Goal: Task Accomplishment & Management: Manage account settings

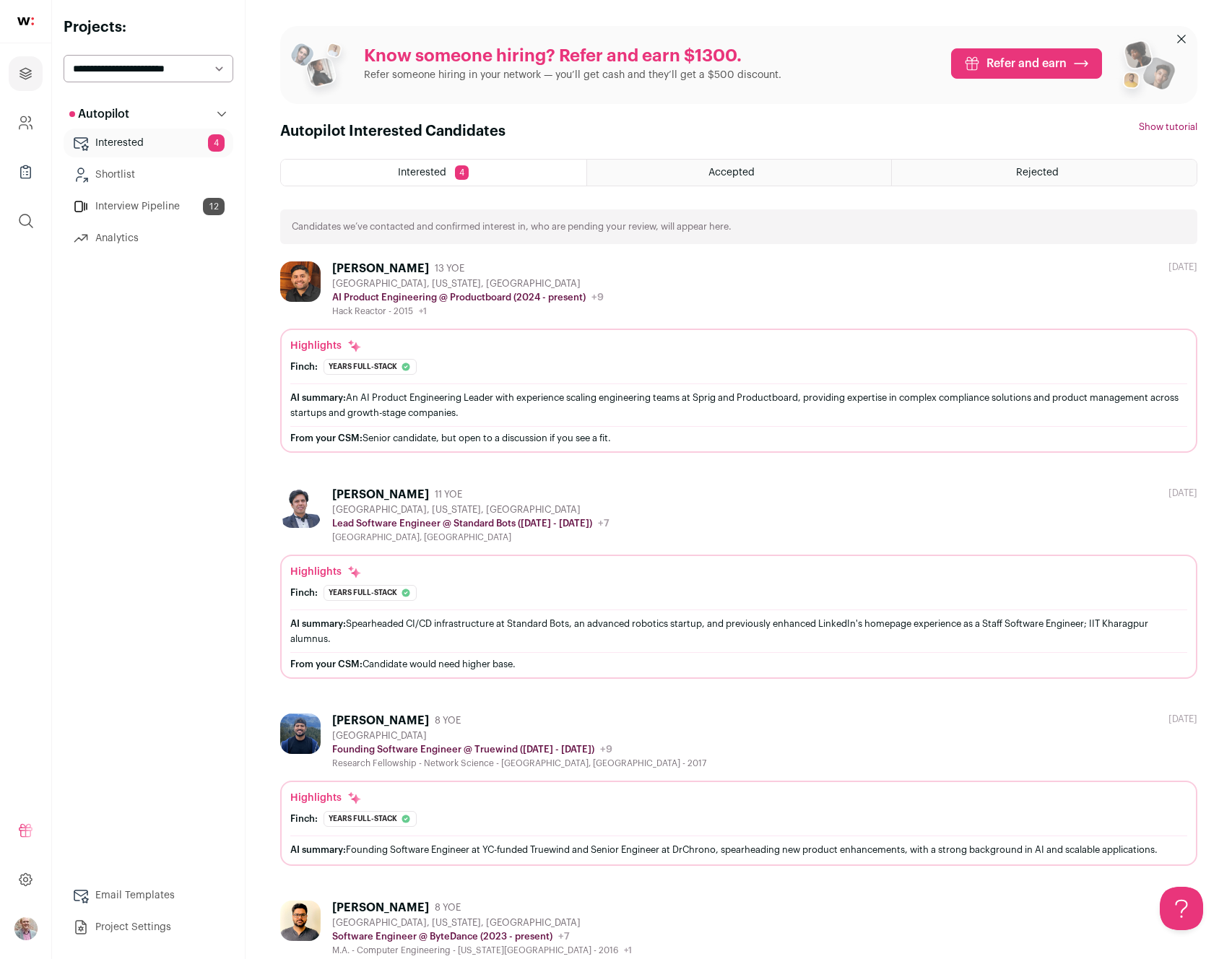
click at [117, 144] on link "Interested 4" at bounding box center [148, 143] width 170 height 28
click at [216, 278] on div "Autopilot Autopilot Interested 4 Shortlist Interview Pipeline 12 Analytics Emai…" at bounding box center [148, 520] width 170 height 842
click at [165, 102] on button "Autopilot" at bounding box center [148, 114] width 170 height 28
click at [136, 141] on link "Interested 4" at bounding box center [148, 143] width 170 height 28
click at [655, 273] on div "Vivek Tumrukota 13 YOE San Francisco, California, United States AI Product Engi…" at bounding box center [738, 289] width 917 height 56
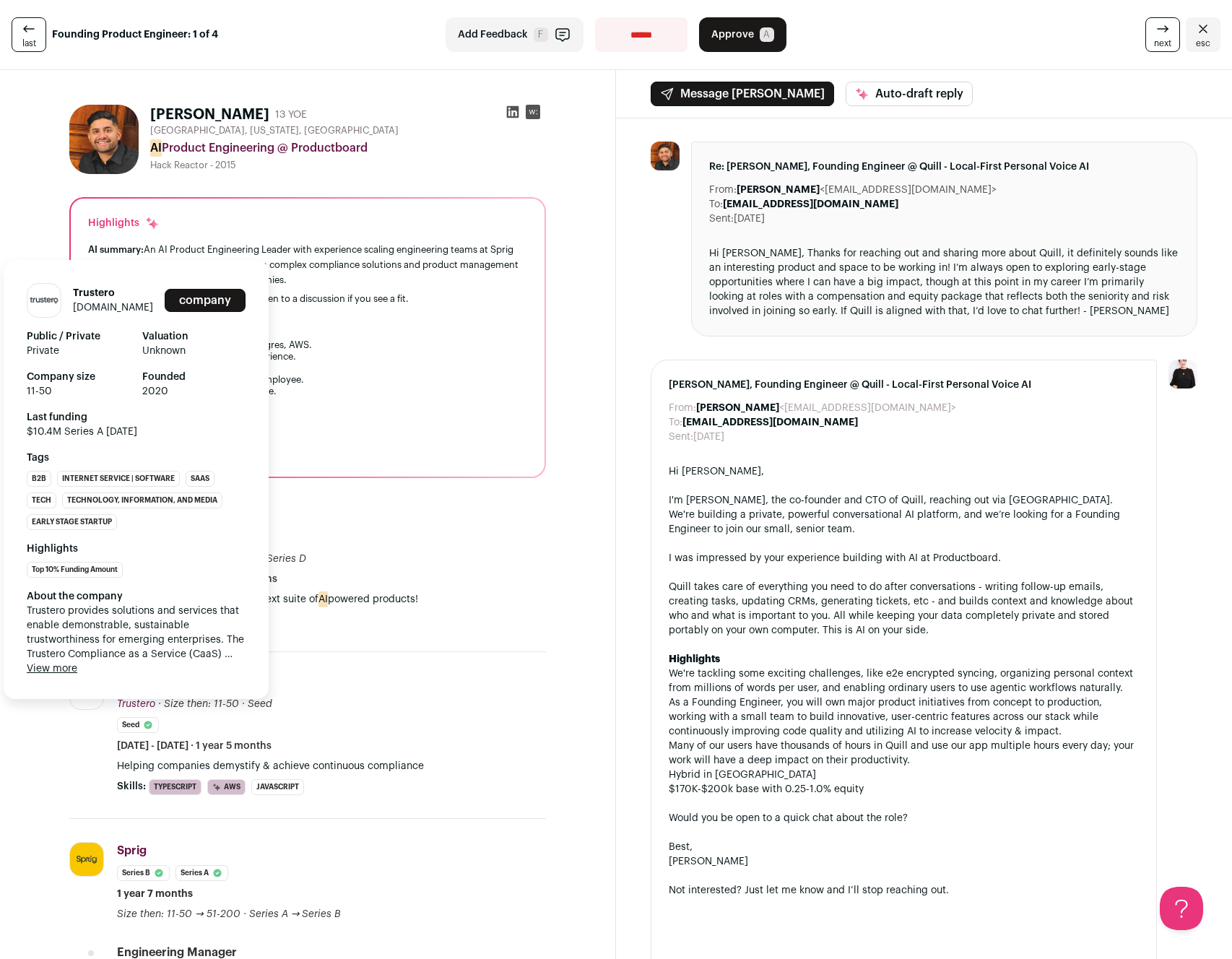
click at [62, 672] on button "View more" at bounding box center [52, 669] width 51 height 14
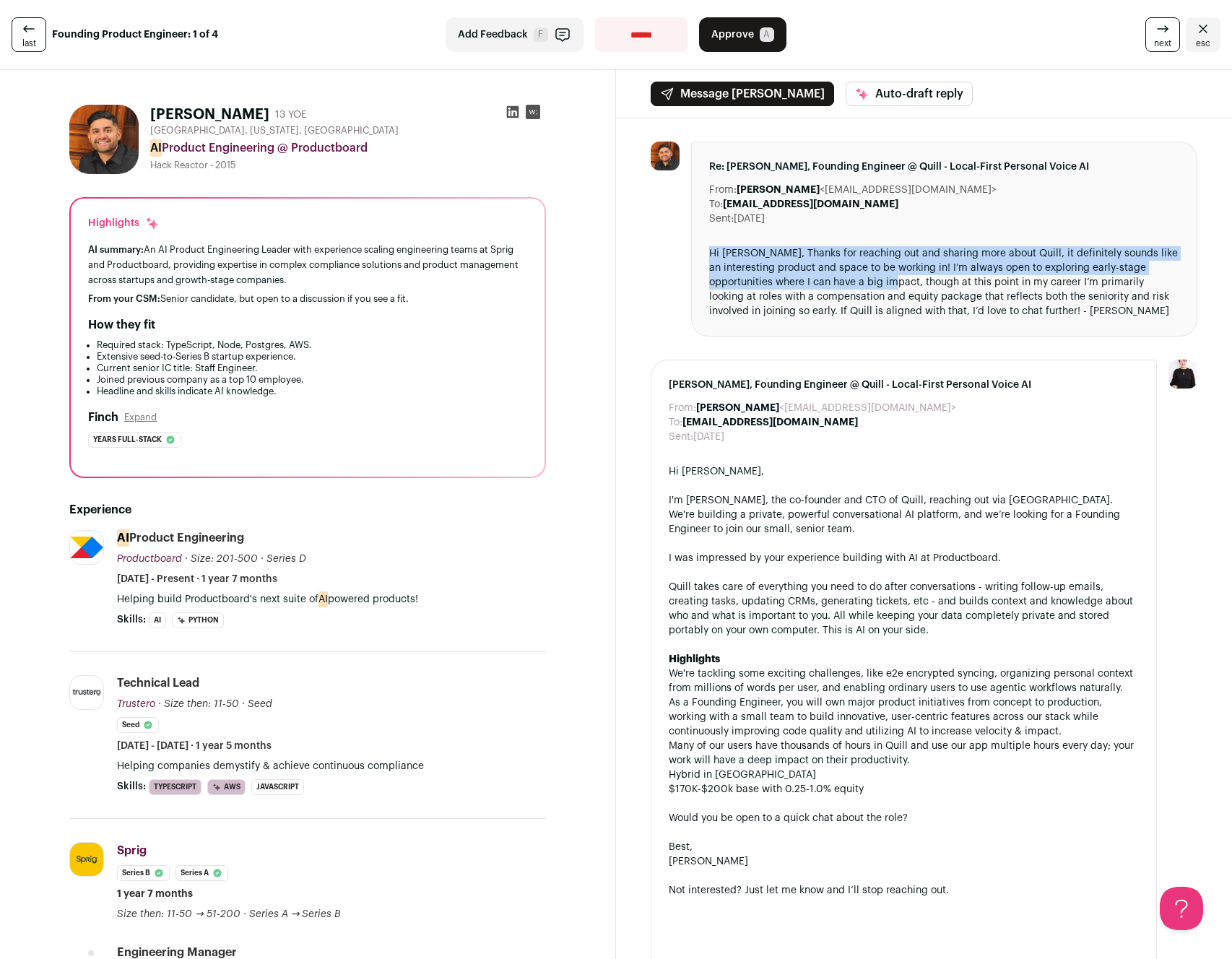
drag, startPoint x: 922, startPoint y: 283, endPoint x: 704, endPoint y: 247, distance: 221.0
click at [704, 248] on div "Re: Vivek, Founding Engineer @ Quill - Local-First Personal Voice AI From: Vive…" at bounding box center [944, 238] width 506 height 195
click at [707, 240] on div "Re: Vivek, Founding Engineer @ Quill - Local-First Personal Voice AI From: Vive…" at bounding box center [944, 238] width 506 height 195
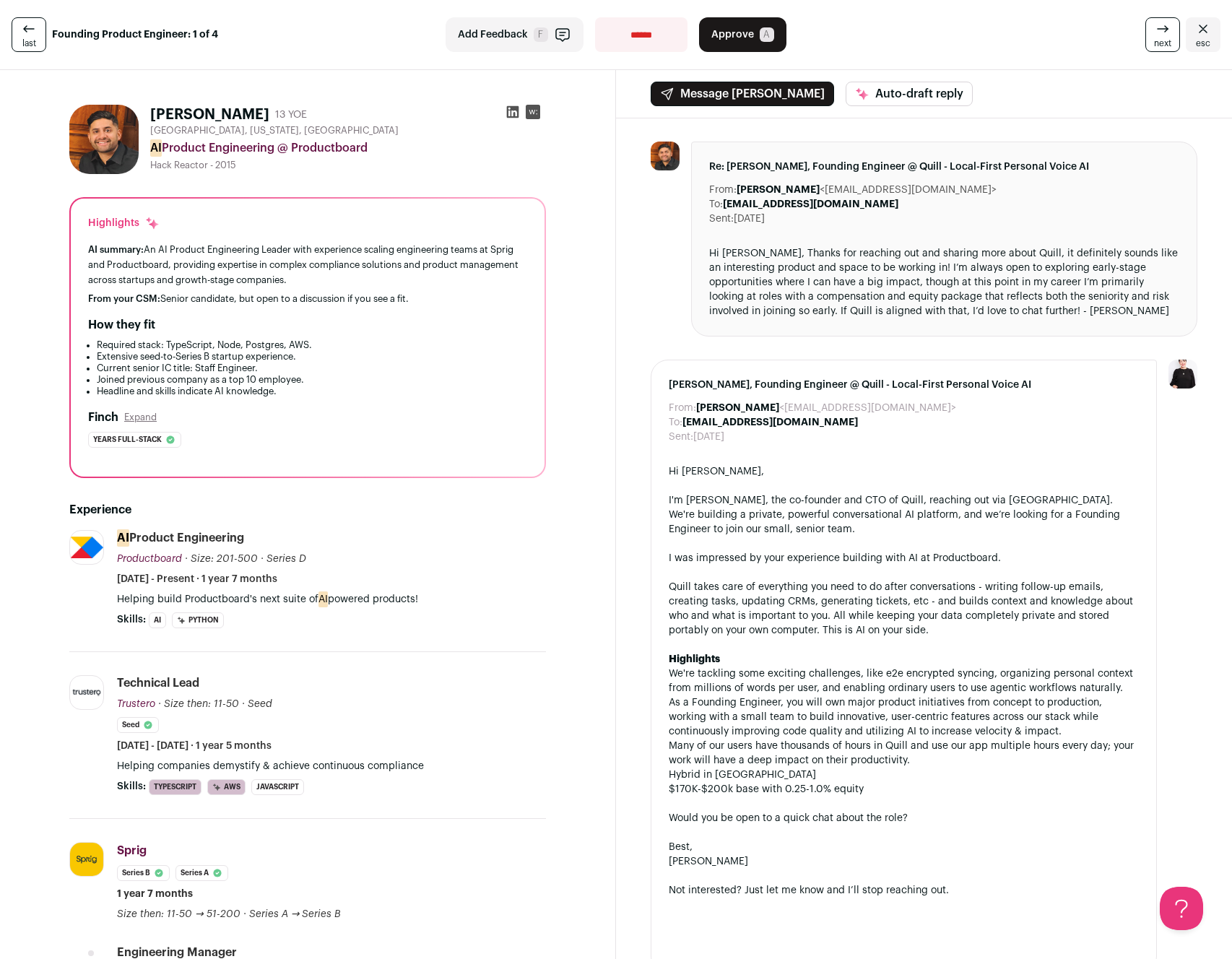
click at [238, 54] on div "**********" at bounding box center [616, 35] width 1232 height 70
click at [1205, 37] on span "esc" at bounding box center [1204, 43] width 14 height 12
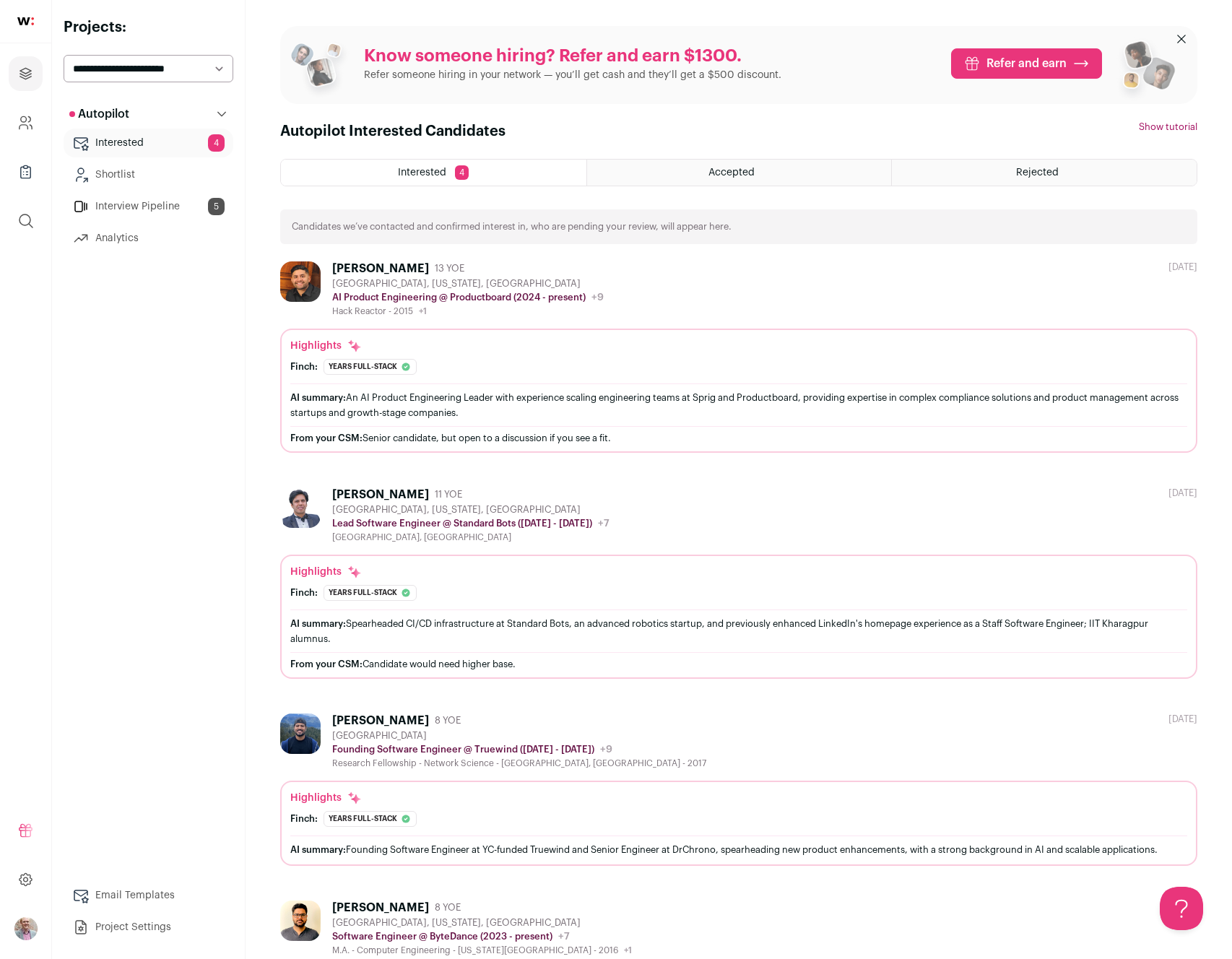
click at [383, 492] on div "[PERSON_NAME]" at bounding box center [380, 495] width 97 height 14
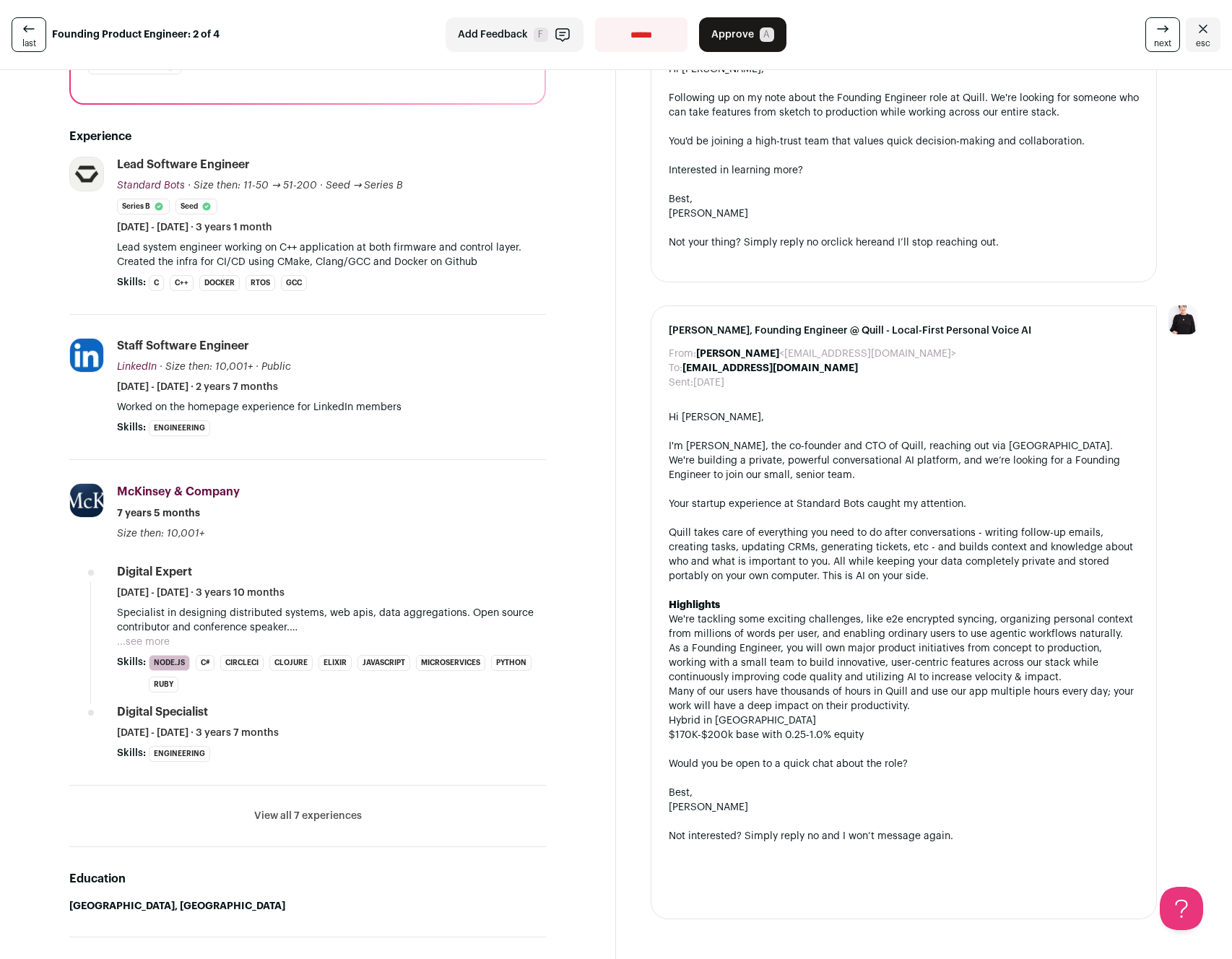
scroll to position [416, 0]
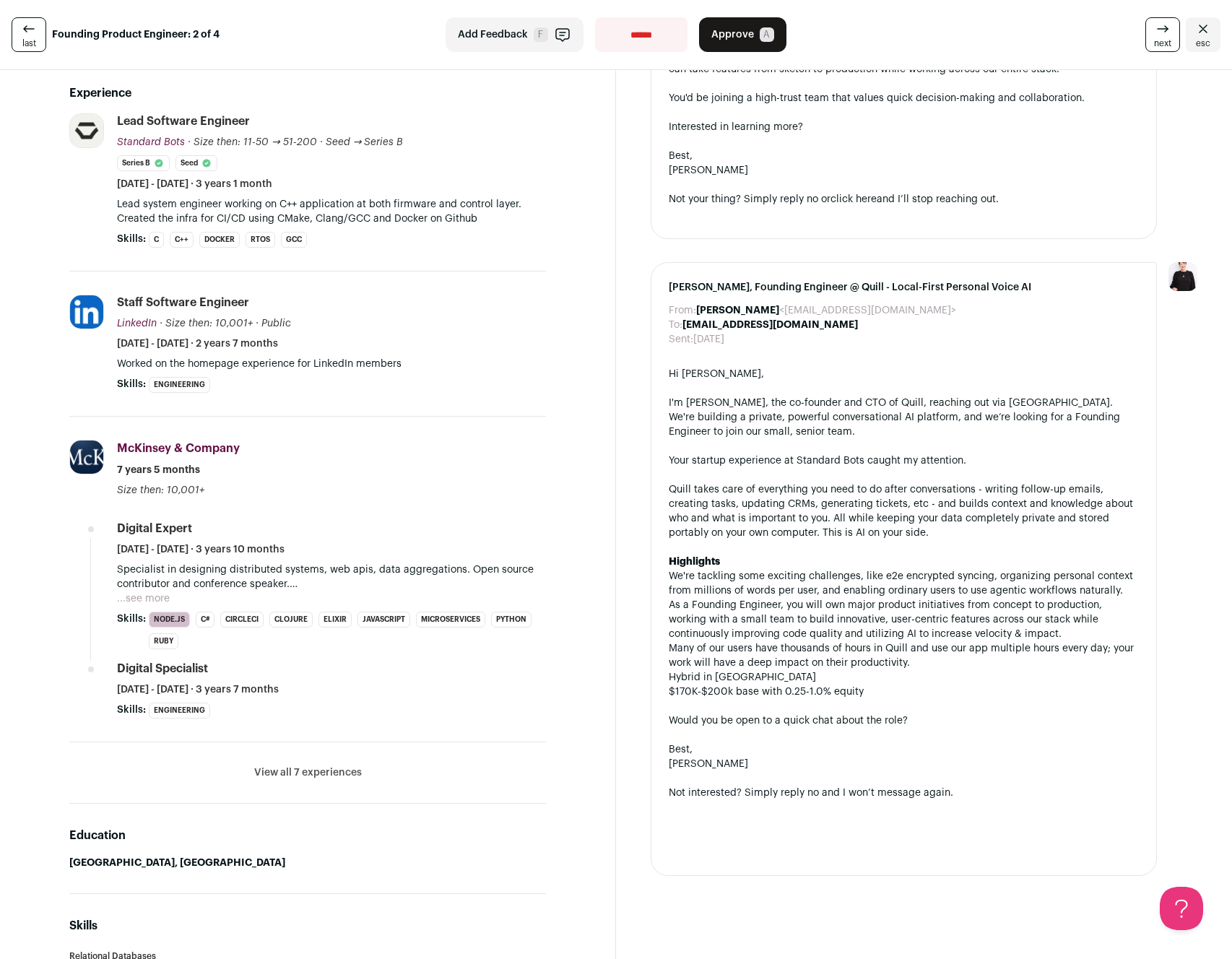
click at [342, 778] on button "View all 7 experiences" at bounding box center [308, 773] width 108 height 14
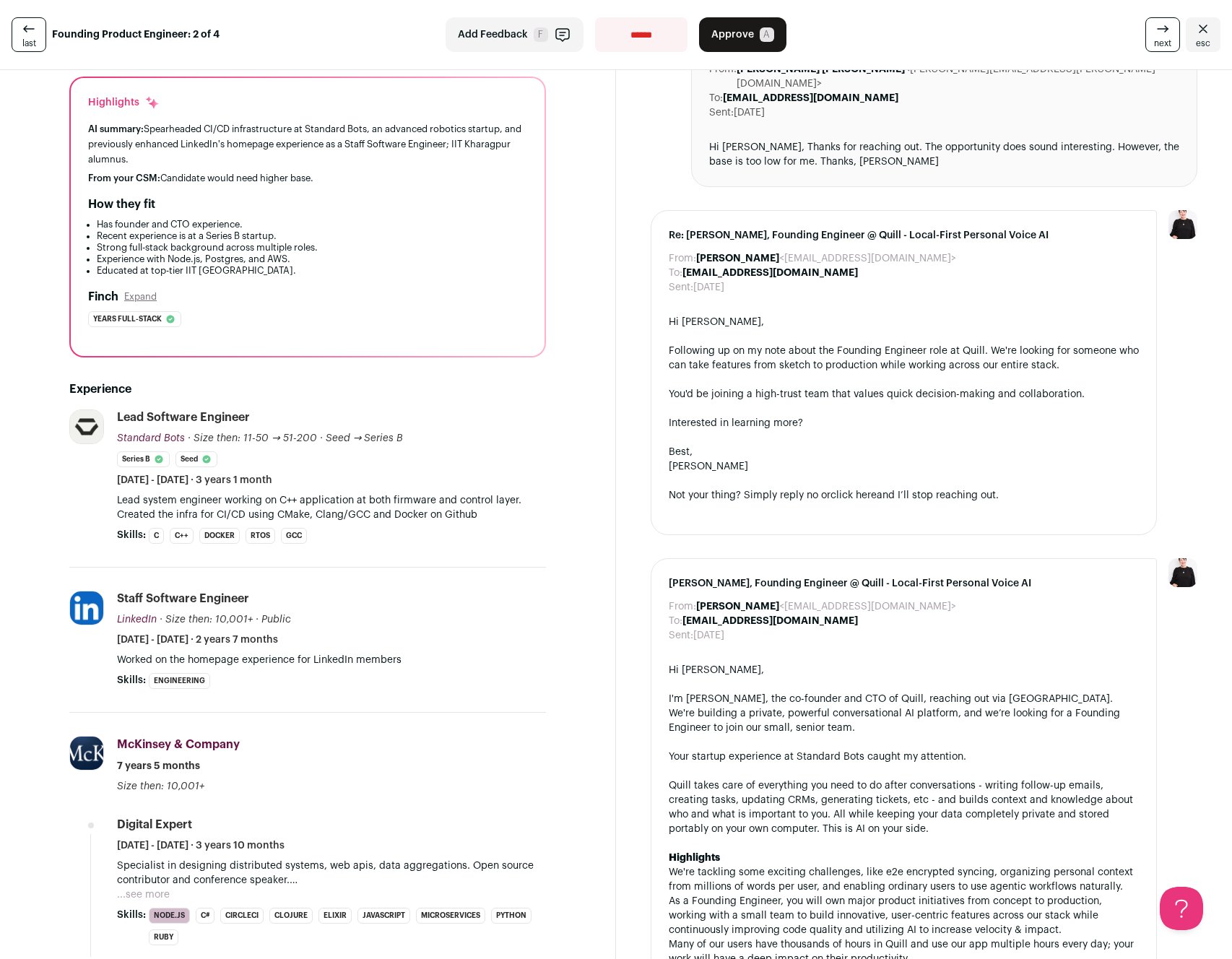
scroll to position [0, 0]
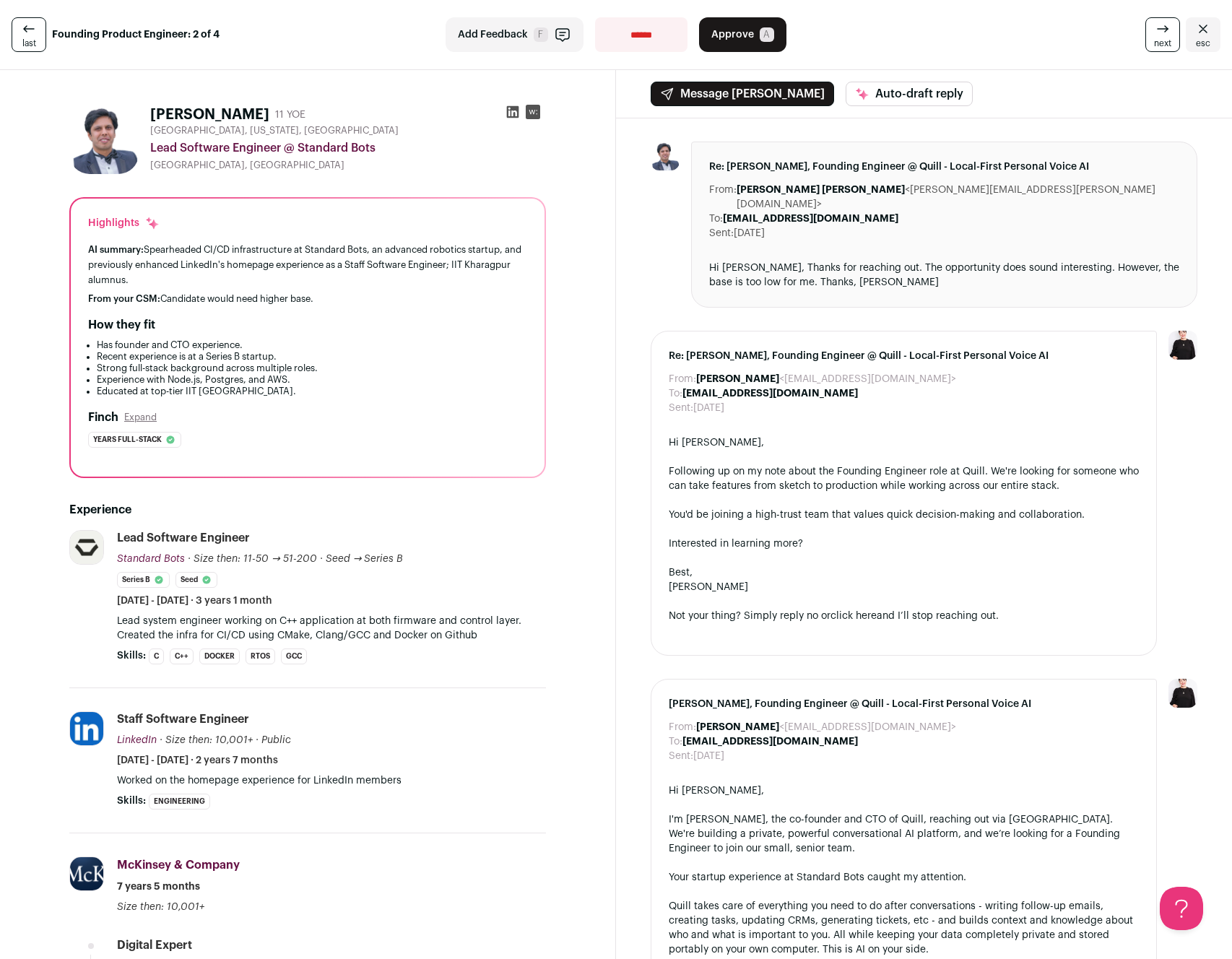
click at [648, 33] on select "**********" at bounding box center [641, 34] width 93 height 35
click at [595, 17] on select "**********" at bounding box center [641, 34] width 93 height 35
click at [1204, 37] on span "esc" at bounding box center [1204, 43] width 14 height 12
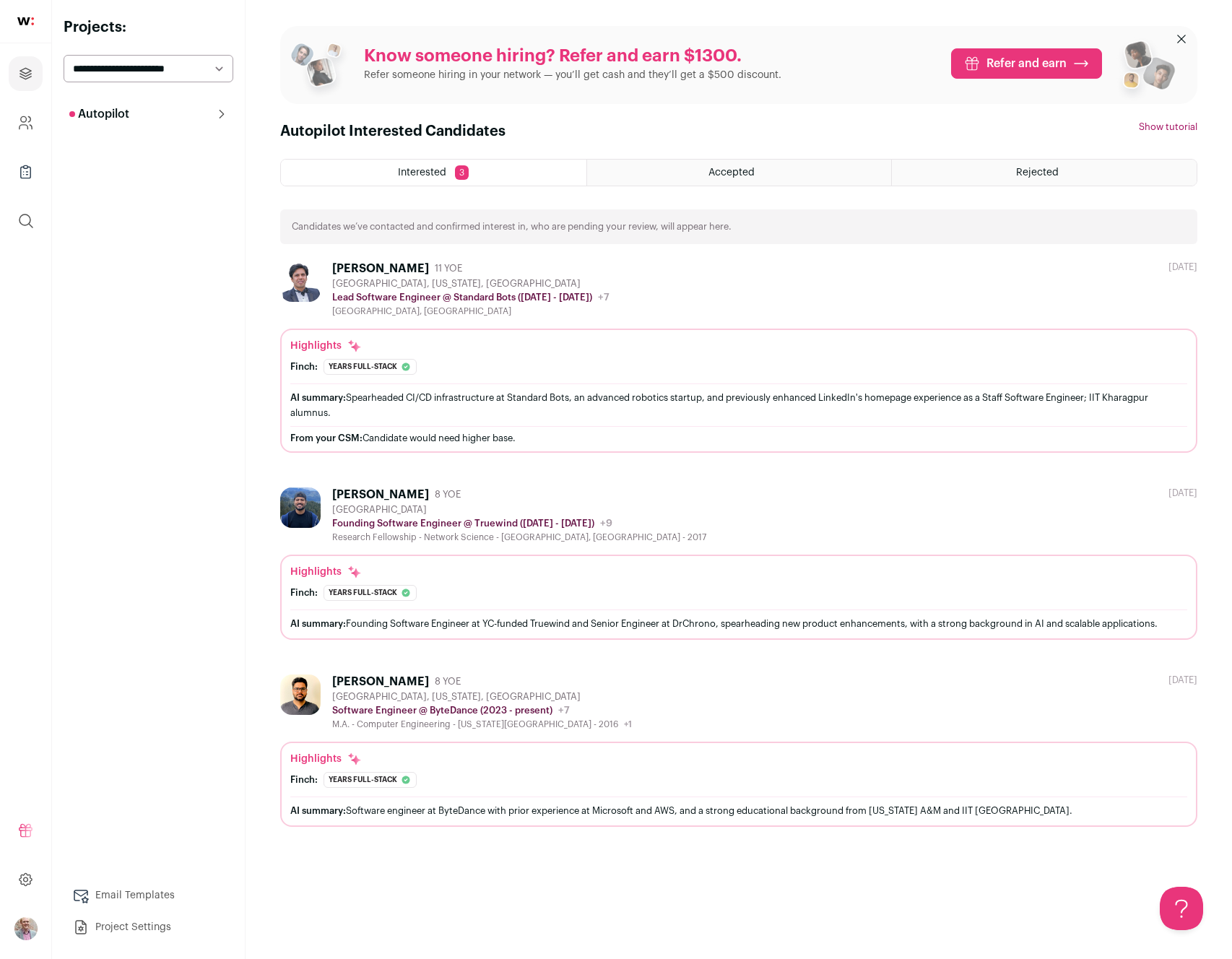
click at [144, 231] on div "Autopilot Autopilot Interested 3 Shortlist Interview Pipeline 5 Analytics Email…" at bounding box center [148, 520] width 170 height 842
